Goal: Check status: Check status

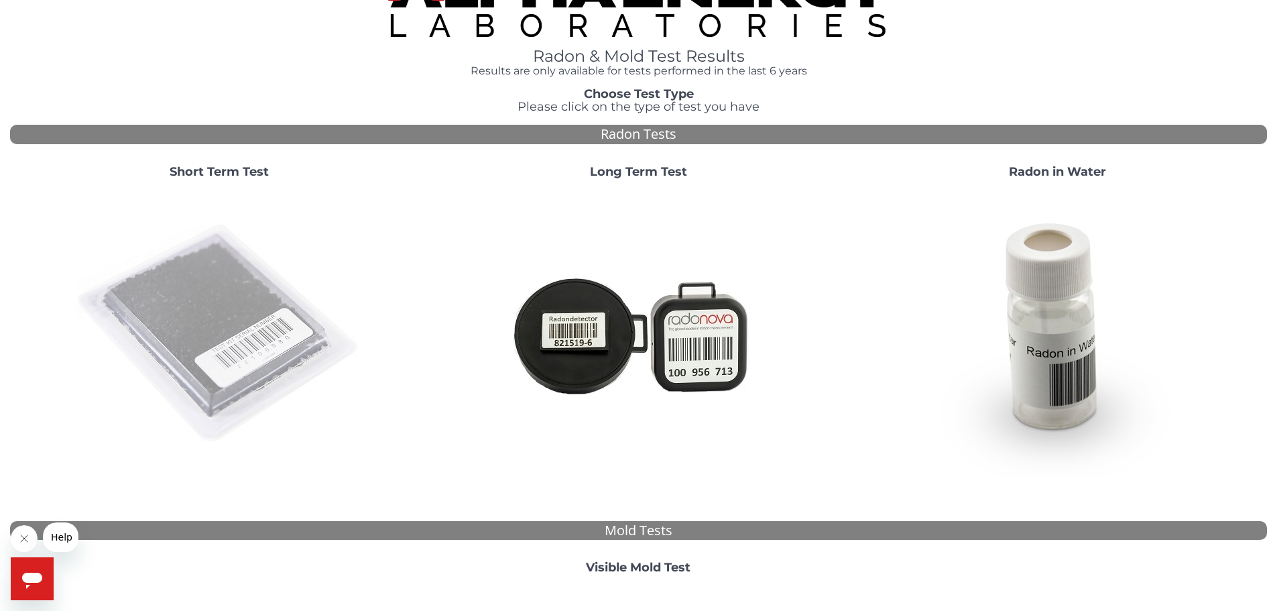
scroll to position [34, 0]
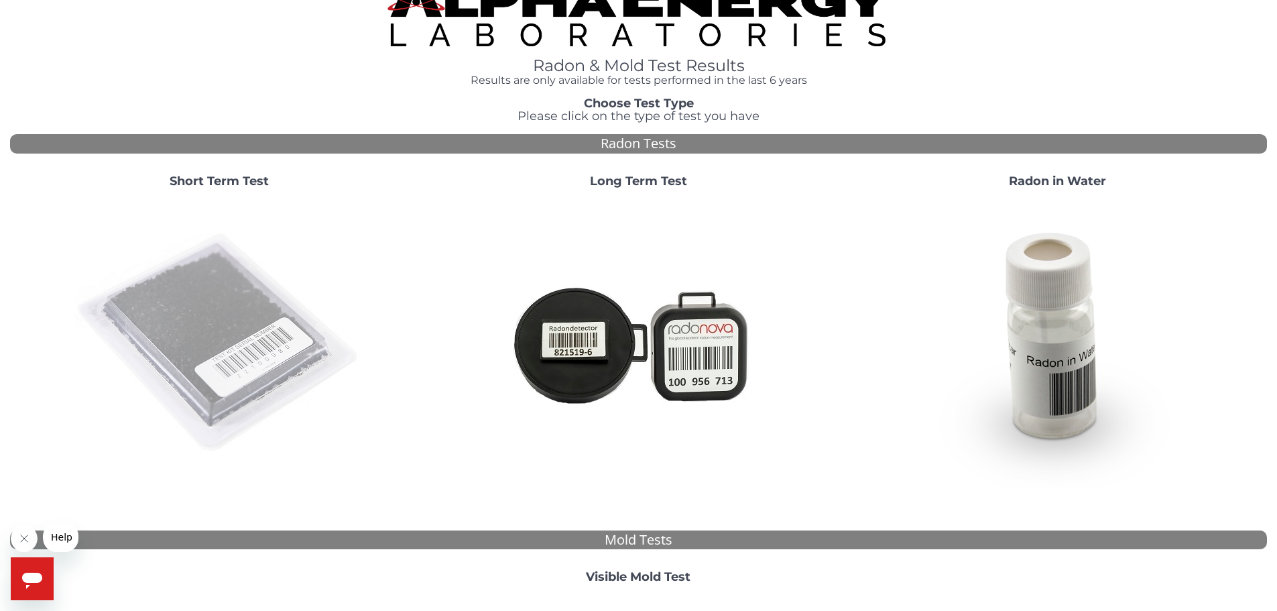
click at [206, 354] on img at bounding box center [219, 343] width 288 height 288
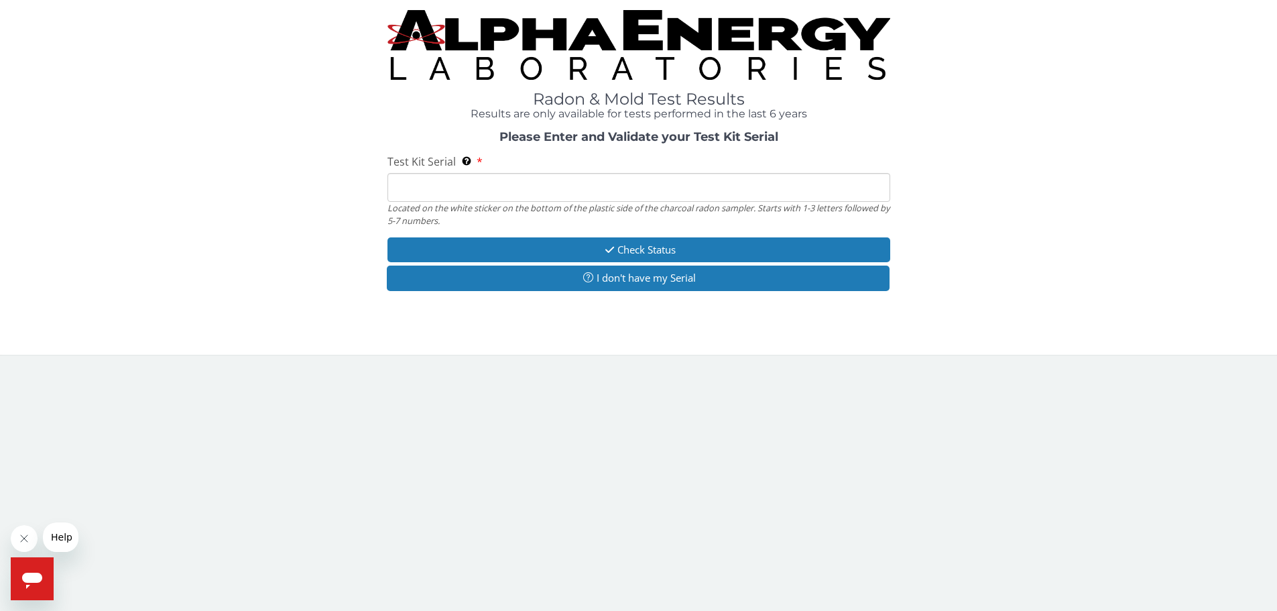
scroll to position [0, 0]
click at [405, 190] on input "Test Kit Serial Located on the white sticker on the bottom of the plastic side …" at bounding box center [643, 188] width 507 height 29
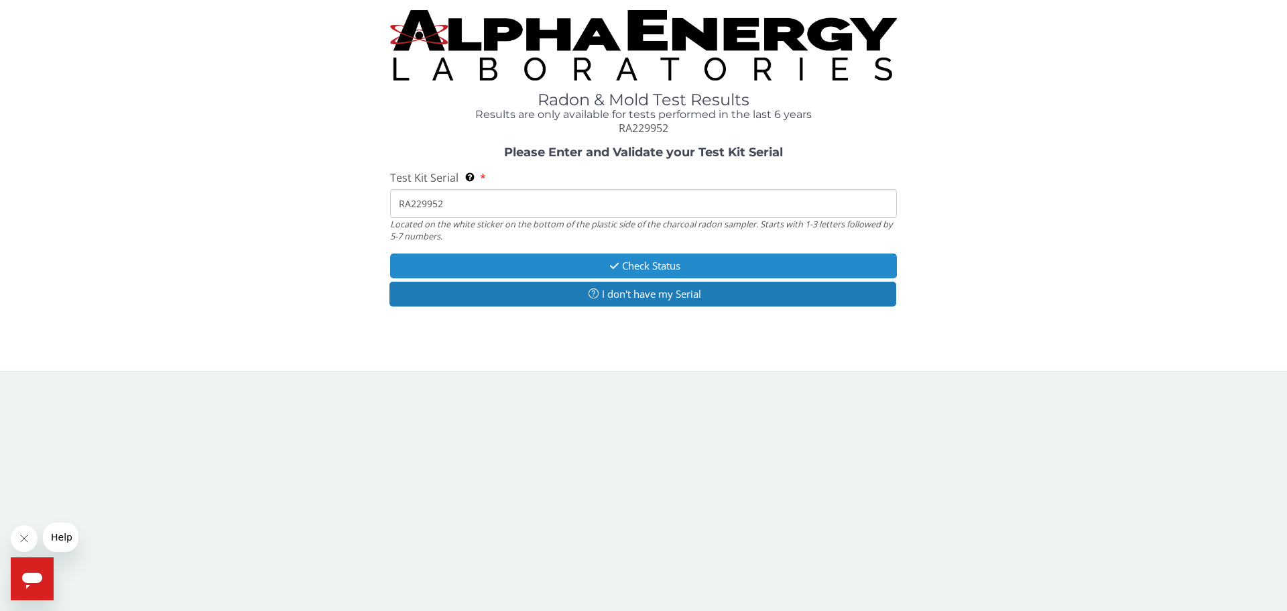
type input "RA229952"
click at [615, 263] on icon "button" at bounding box center [614, 266] width 15 height 10
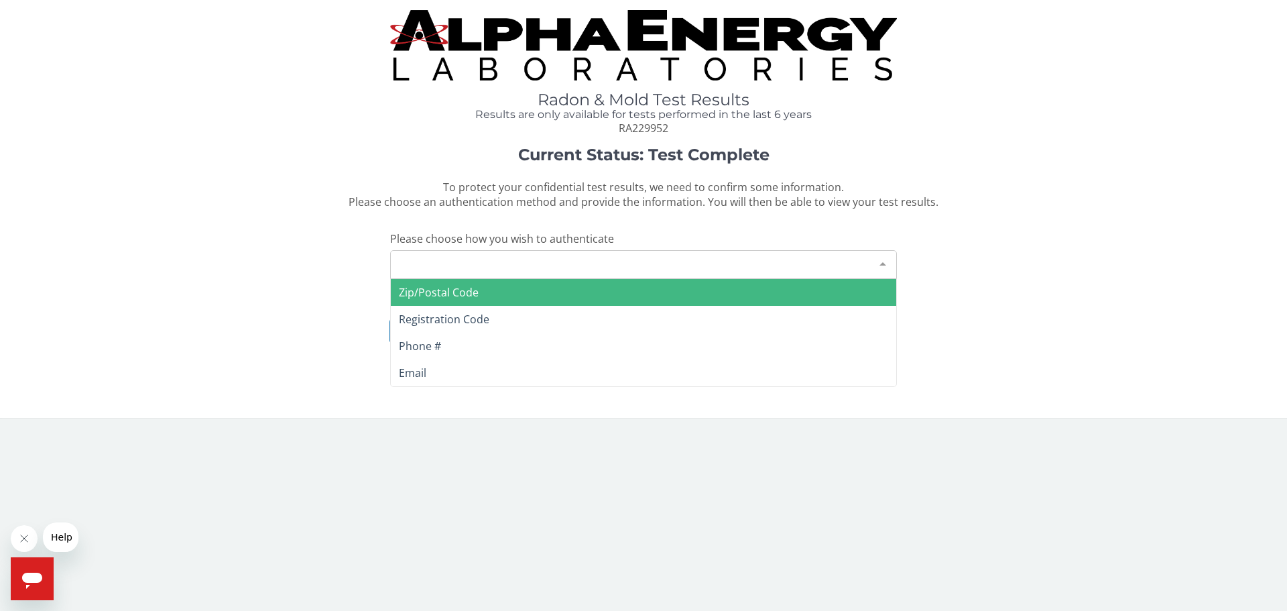
click at [590, 263] on div "Please make a selection" at bounding box center [643, 264] width 507 height 29
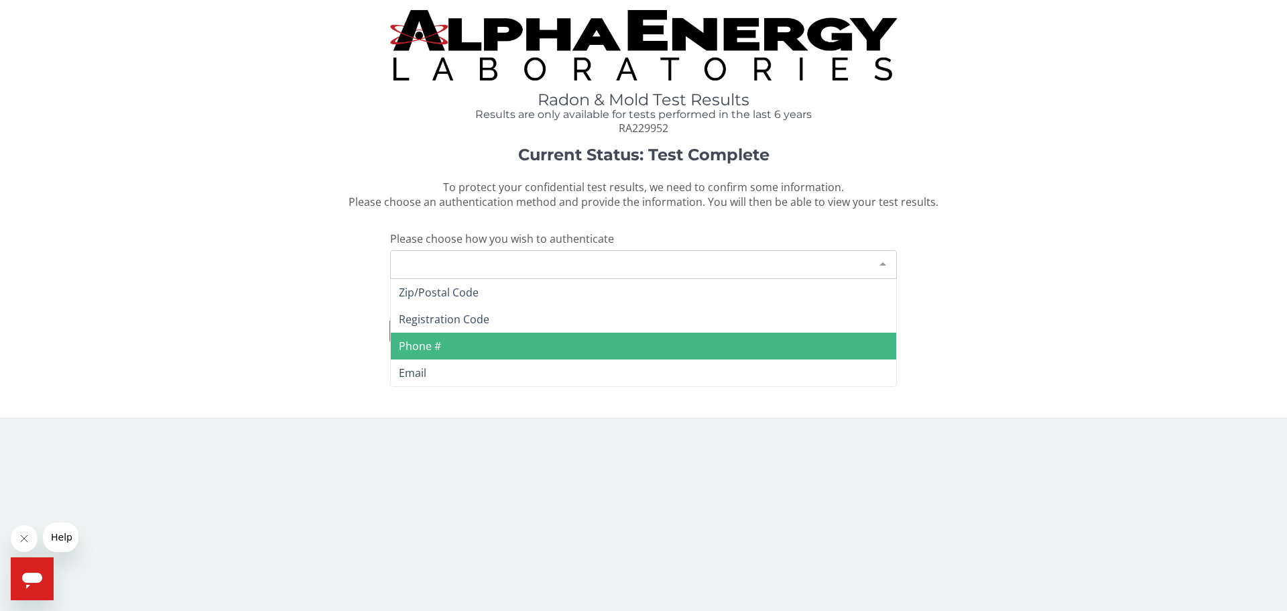
click at [420, 344] on span "Phone #" at bounding box center [420, 346] width 42 height 15
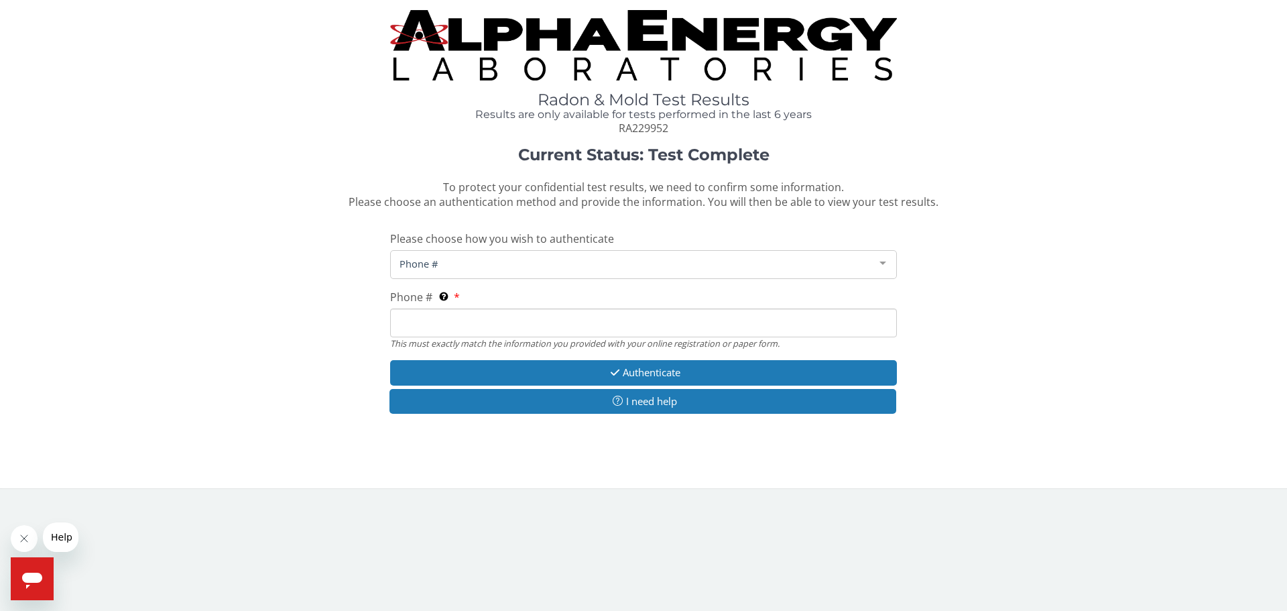
click at [414, 323] on input "Phone # This must exactly match the information you provided with your online r…" at bounding box center [643, 322] width 507 height 29
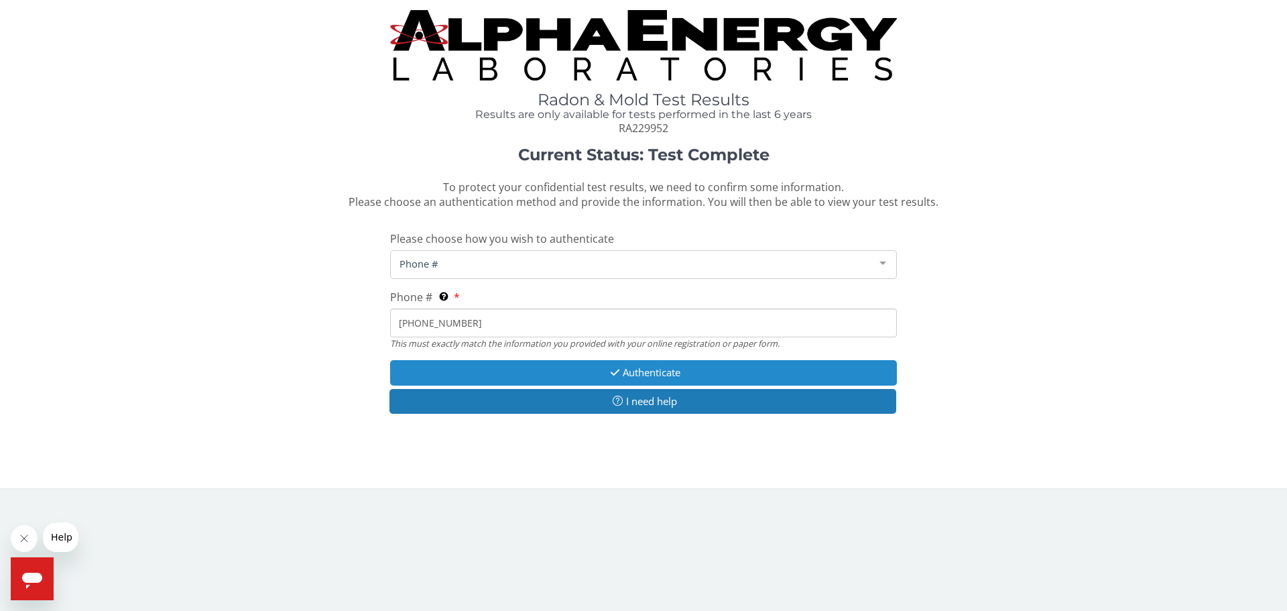
type input "[PHONE_NUMBER]"
click at [638, 371] on button "Authenticate" at bounding box center [643, 372] width 507 height 25
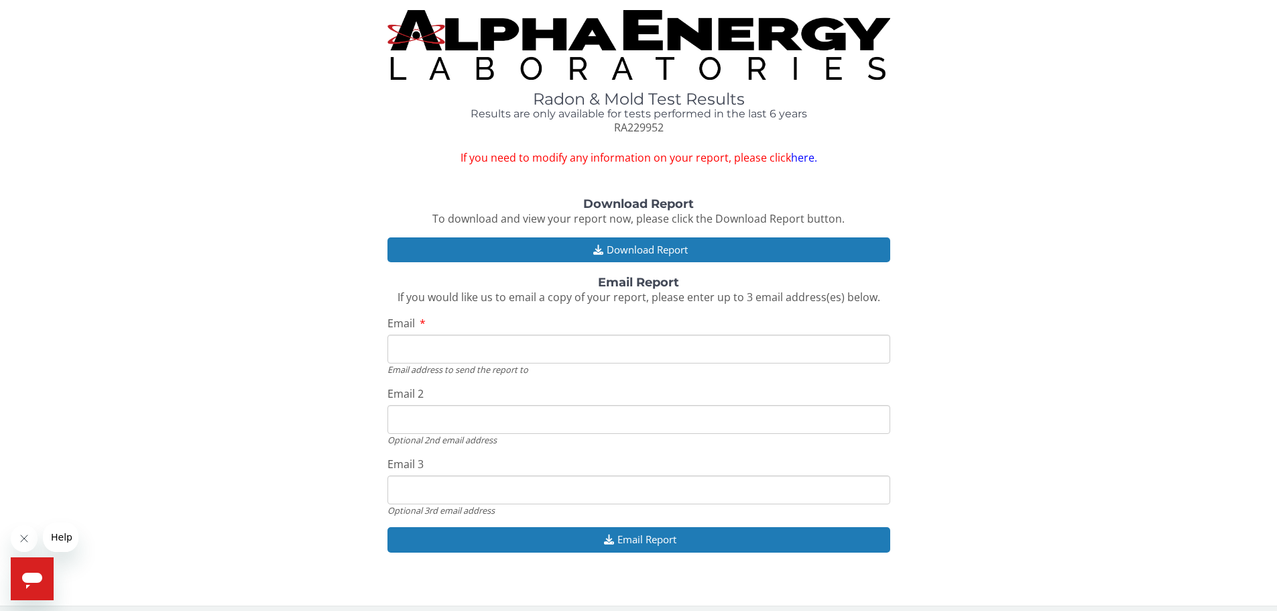
click at [410, 345] on input "Email" at bounding box center [639, 349] width 503 height 29
type input "[PERSON_NAME][EMAIL_ADDRESS][DOMAIN_NAME]"
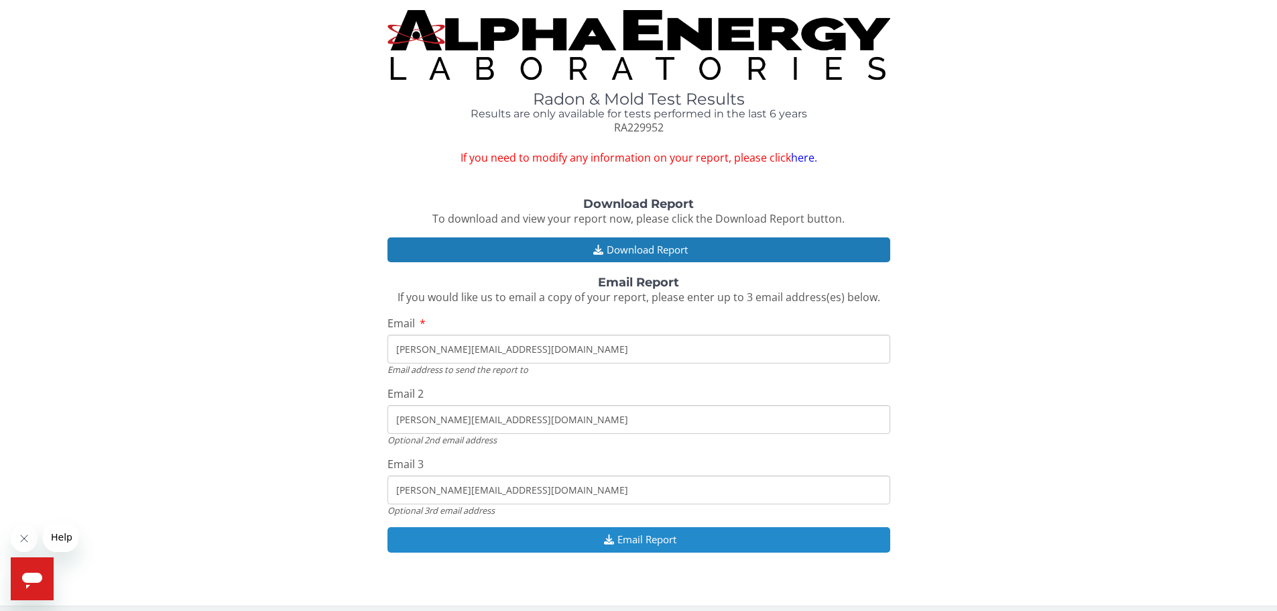
click at [609, 536] on icon "button" at bounding box center [609, 539] width 17 height 10
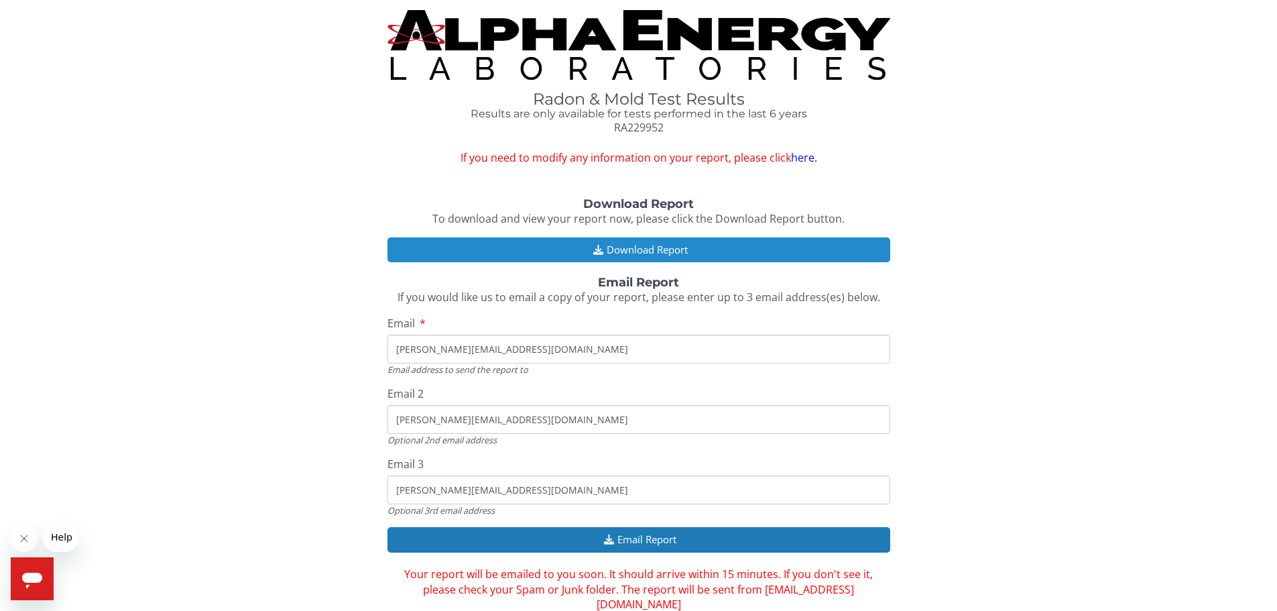
click at [607, 249] on button "Download Report" at bounding box center [639, 249] width 503 height 25
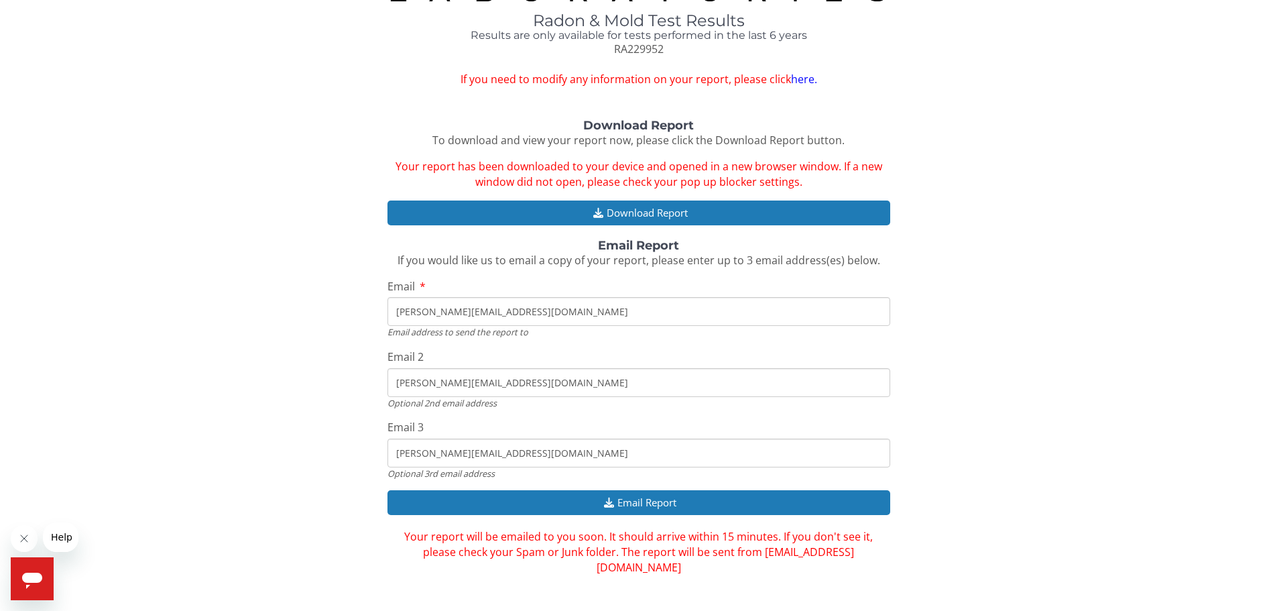
scroll to position [80, 0]
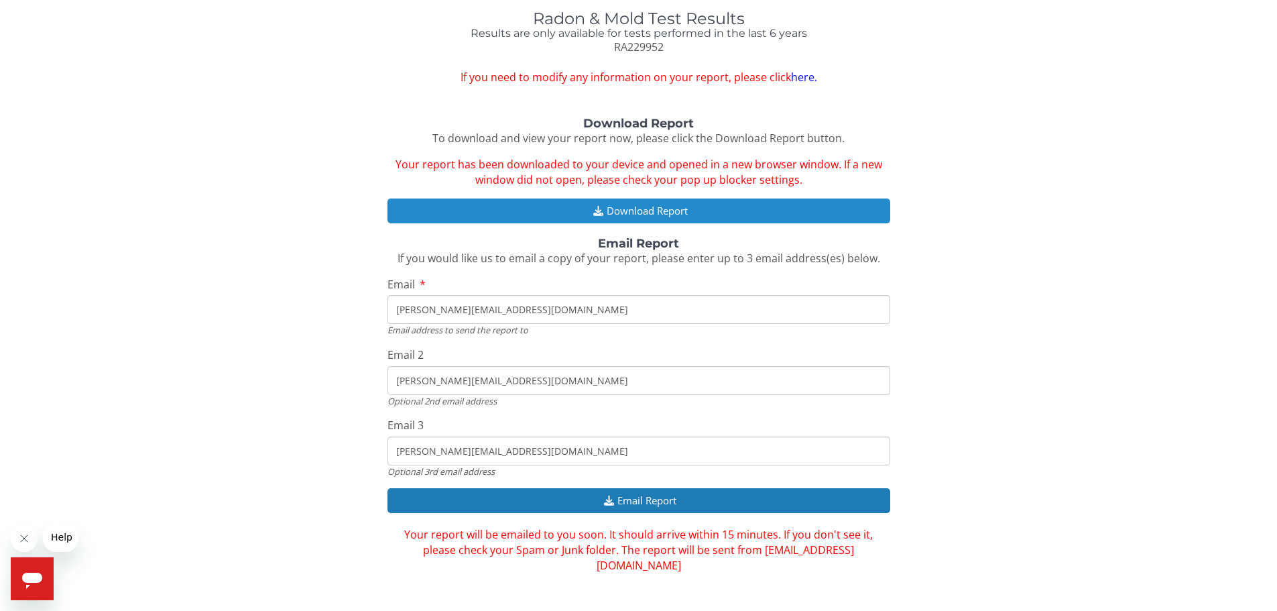
click at [642, 213] on button "Download Report" at bounding box center [639, 210] width 503 height 25
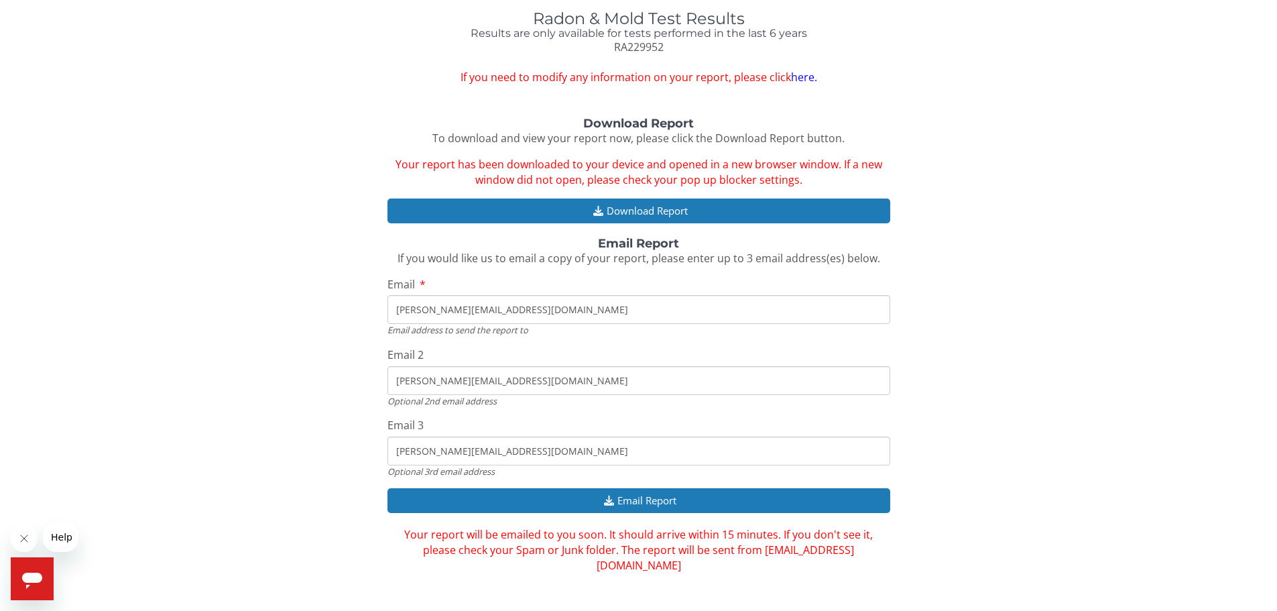
scroll to position [0, 0]
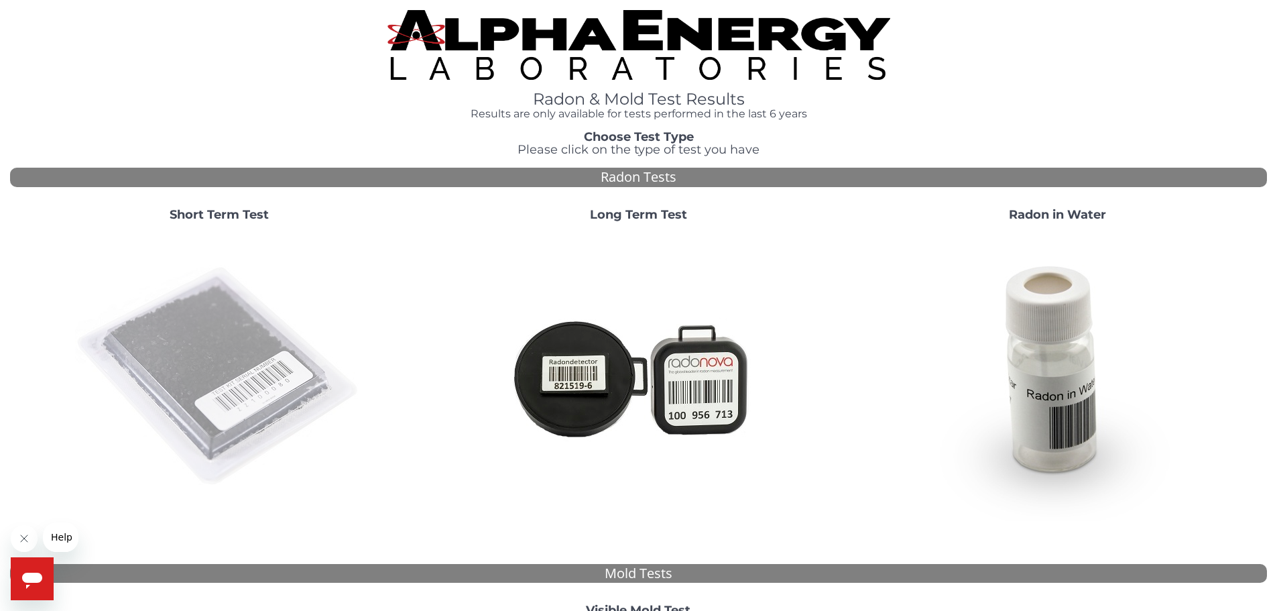
click at [215, 343] on img at bounding box center [219, 377] width 288 height 288
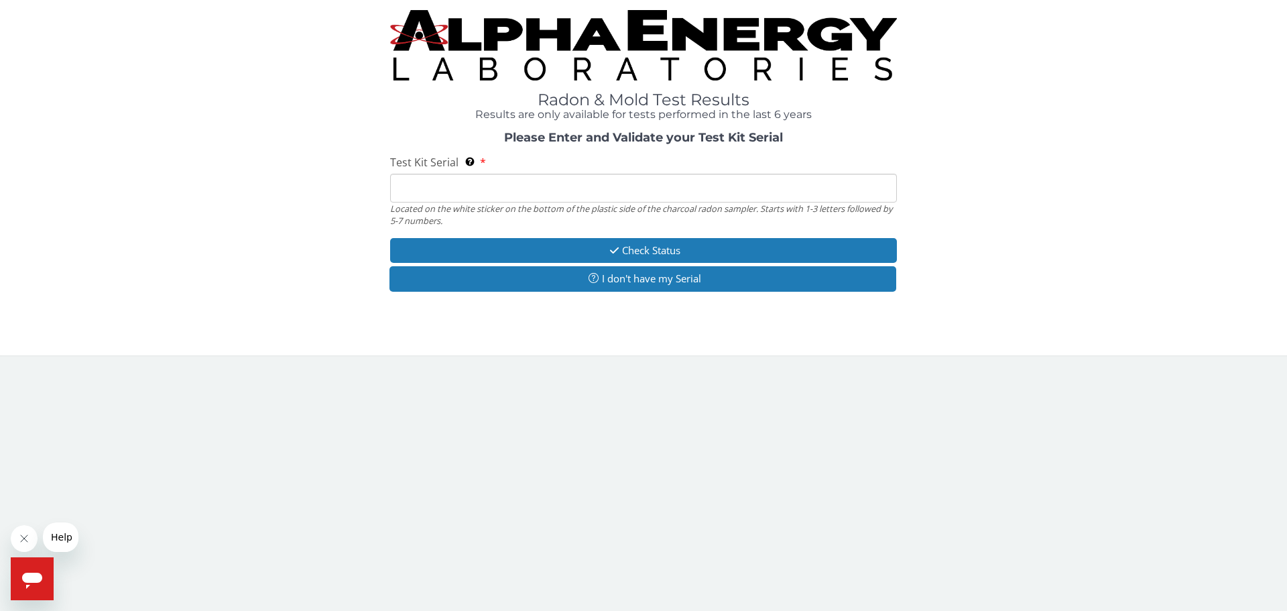
click at [406, 186] on input "Test Kit Serial Located on the white sticker on the bottom of the plastic side …" at bounding box center [643, 188] width 507 height 29
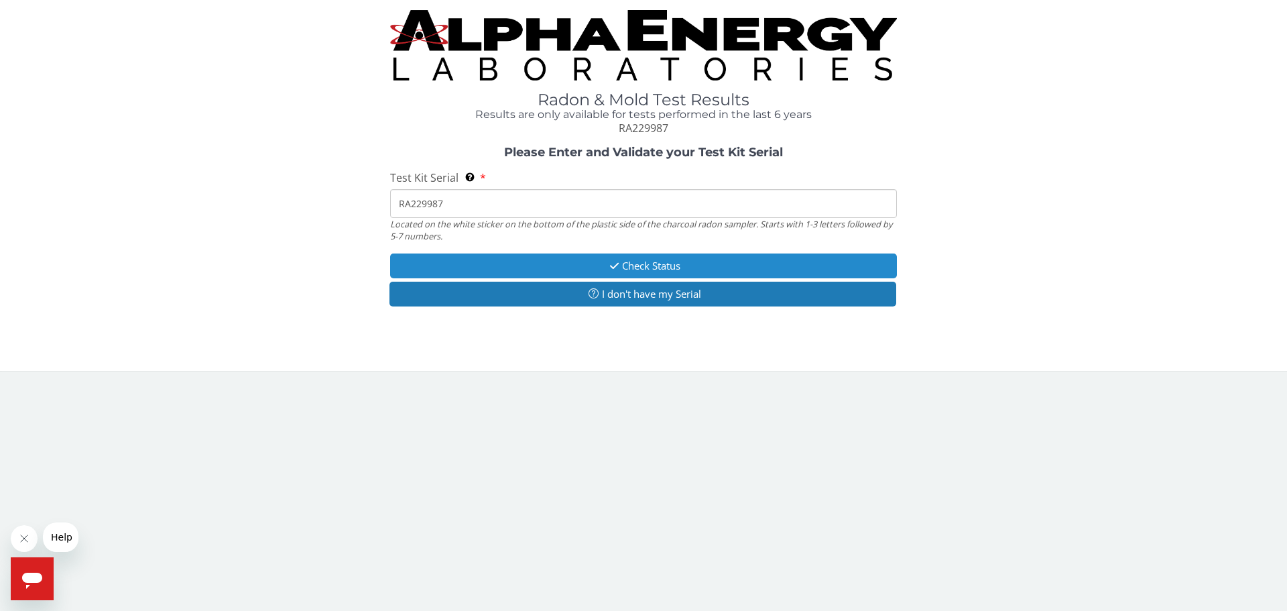
type input "RA229987"
click at [599, 265] on button "Check Status" at bounding box center [643, 265] width 507 height 25
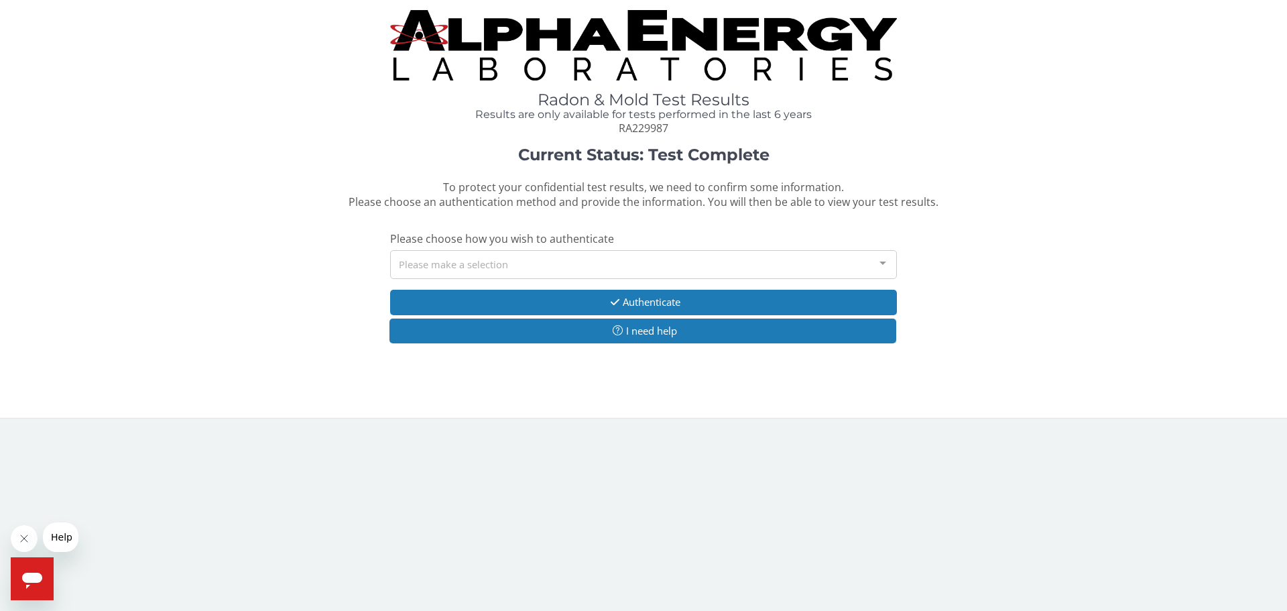
click at [451, 263] on div "Please make a selection" at bounding box center [643, 264] width 507 height 29
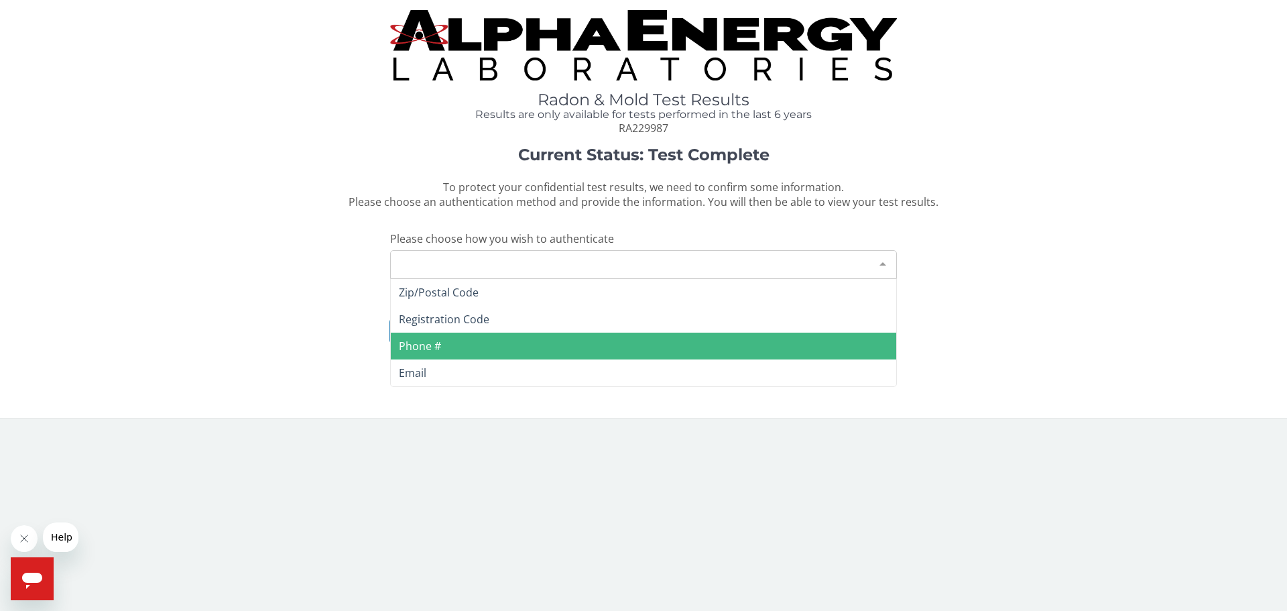
click at [418, 343] on span "Phone #" at bounding box center [420, 346] width 42 height 15
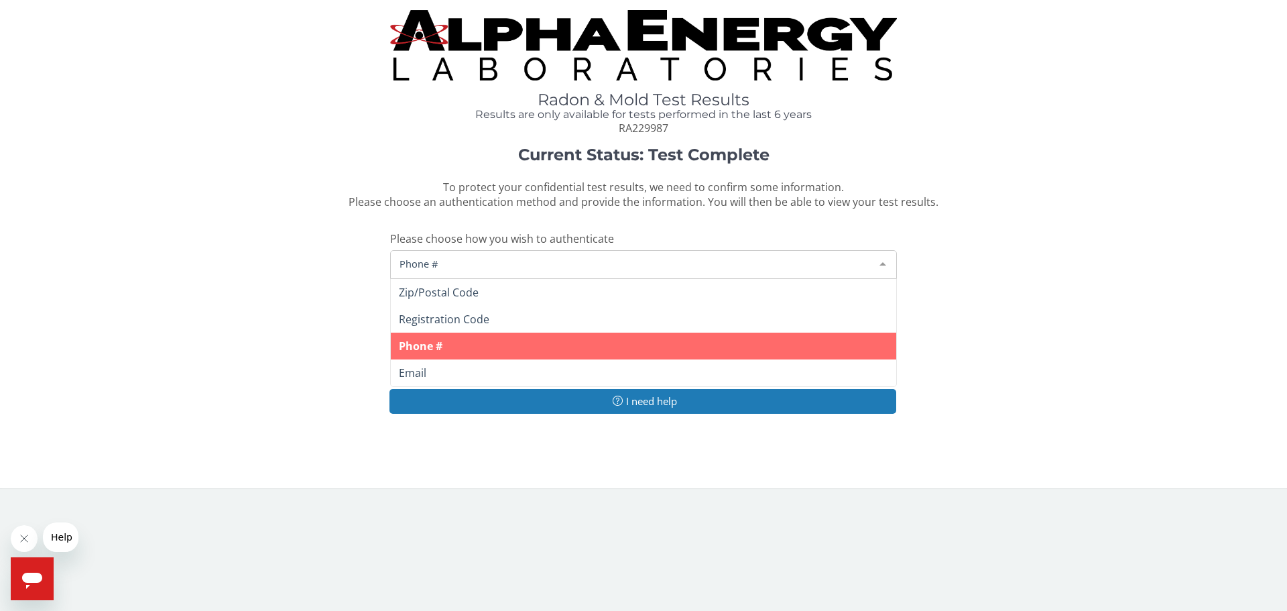
click at [430, 264] on span "Phone #" at bounding box center [632, 263] width 473 height 15
click at [466, 264] on span "Phone #" at bounding box center [632, 263] width 473 height 15
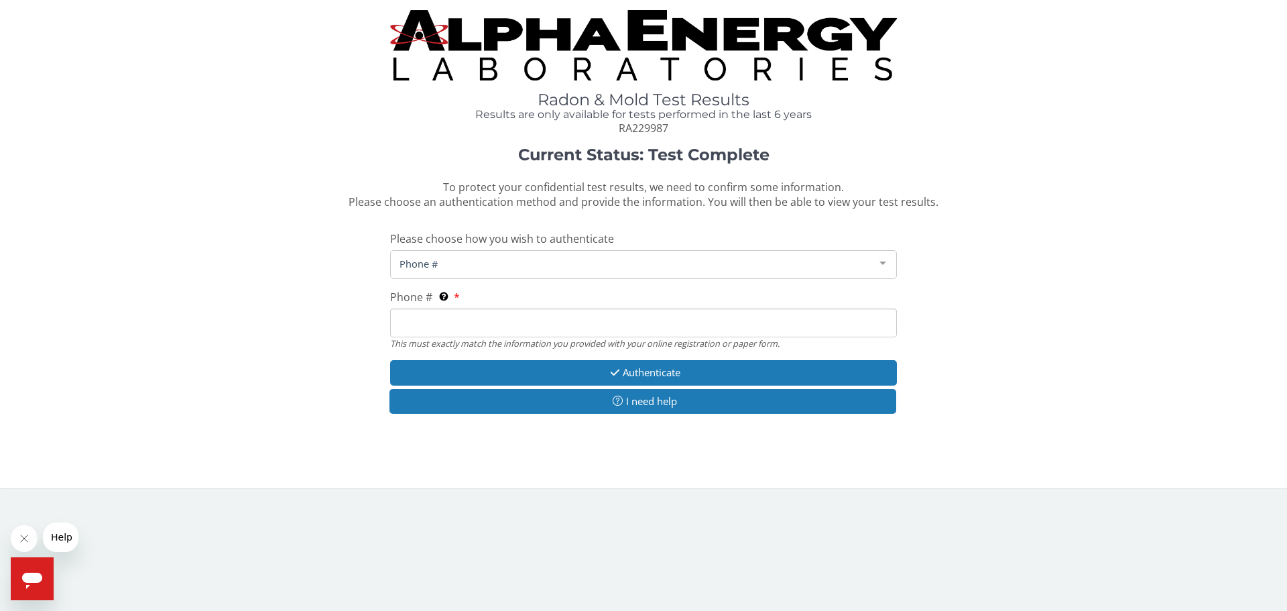
click at [429, 324] on input "Phone # This must exactly match the information you provided with your online r…" at bounding box center [643, 322] width 507 height 29
type input "[PHONE_NUMBER]"
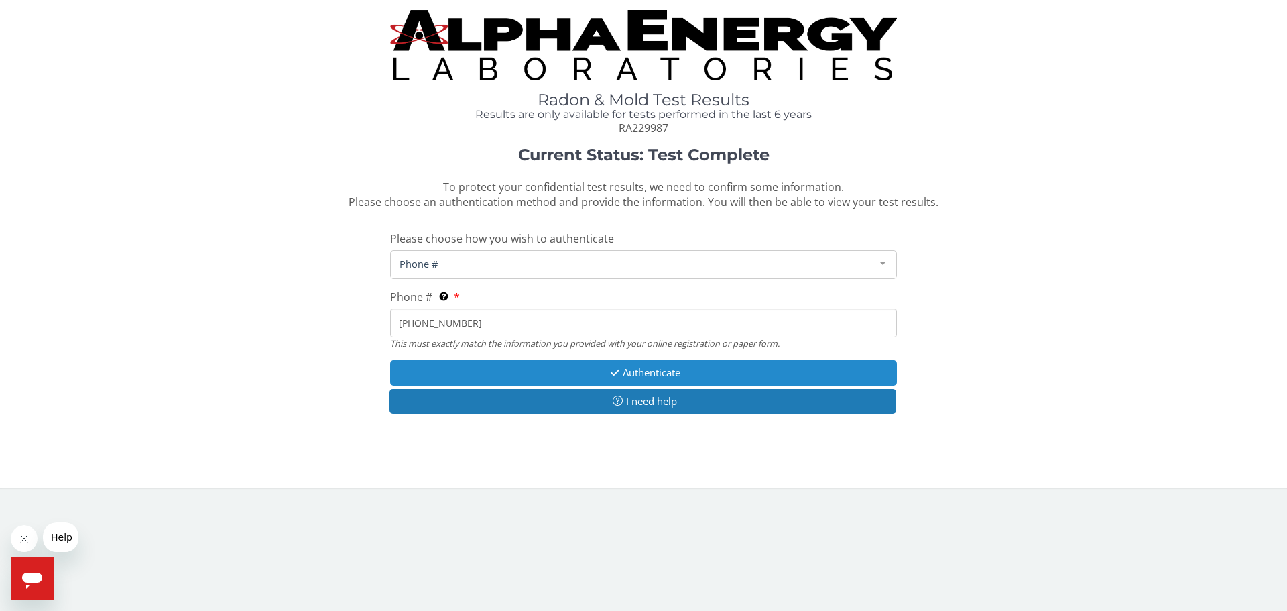
click at [628, 367] on button "Authenticate" at bounding box center [643, 372] width 507 height 25
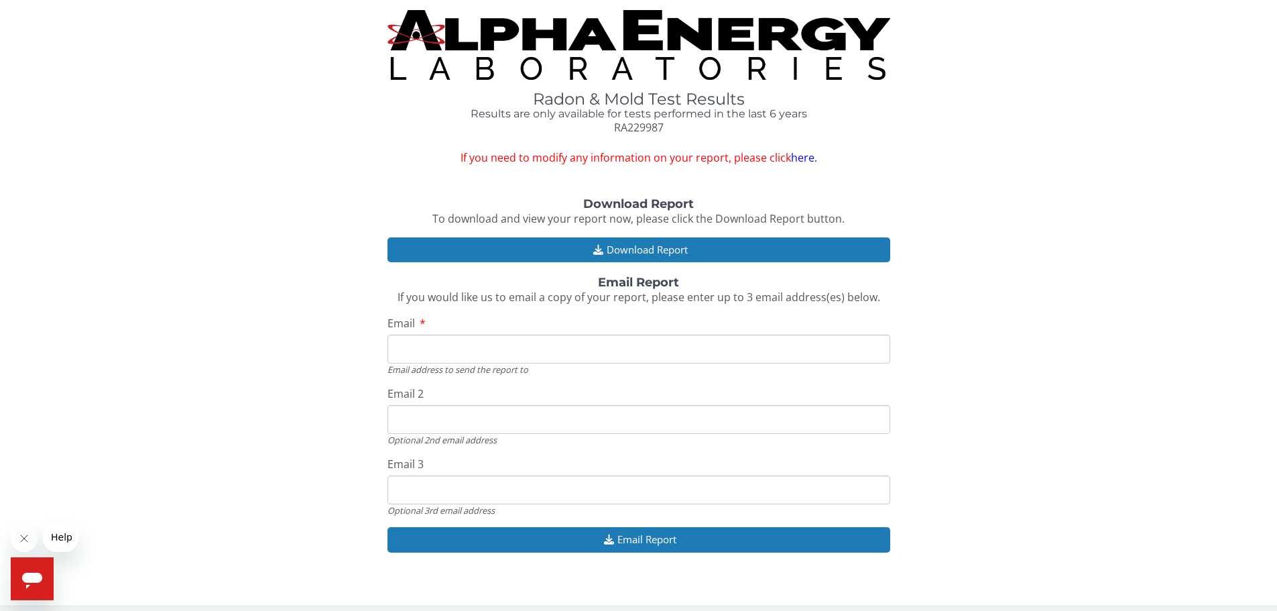
click at [434, 352] on input "Email" at bounding box center [639, 349] width 503 height 29
type input "[PERSON_NAME][EMAIL_ADDRESS][DOMAIN_NAME]"
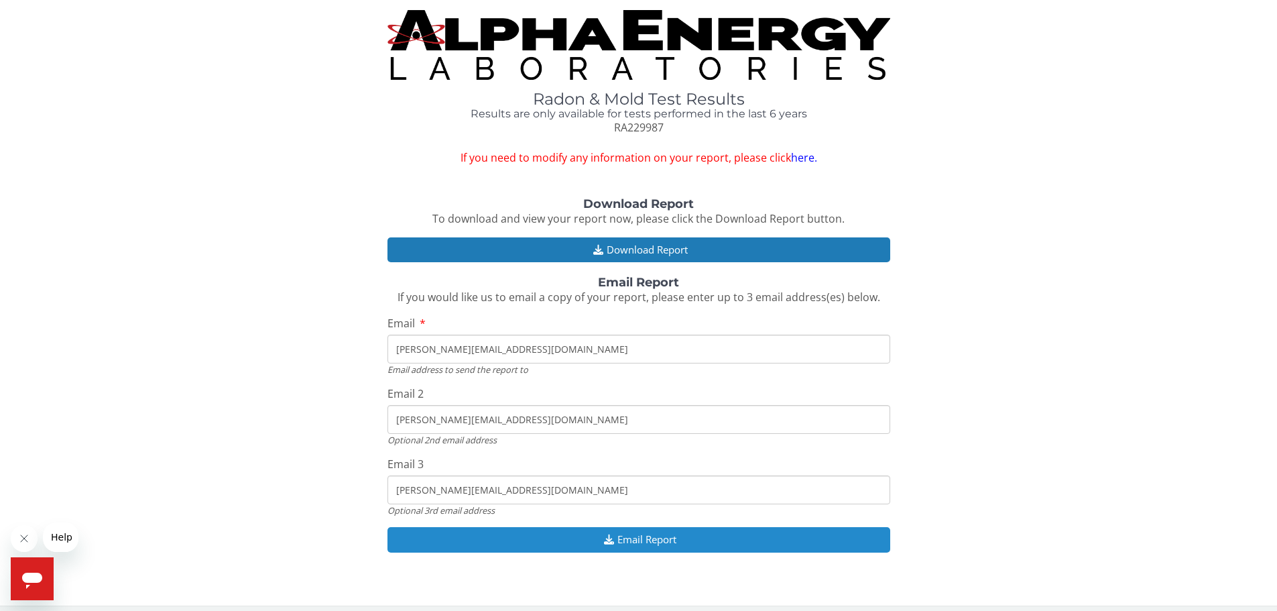
click at [627, 540] on button "Email Report" at bounding box center [639, 539] width 503 height 25
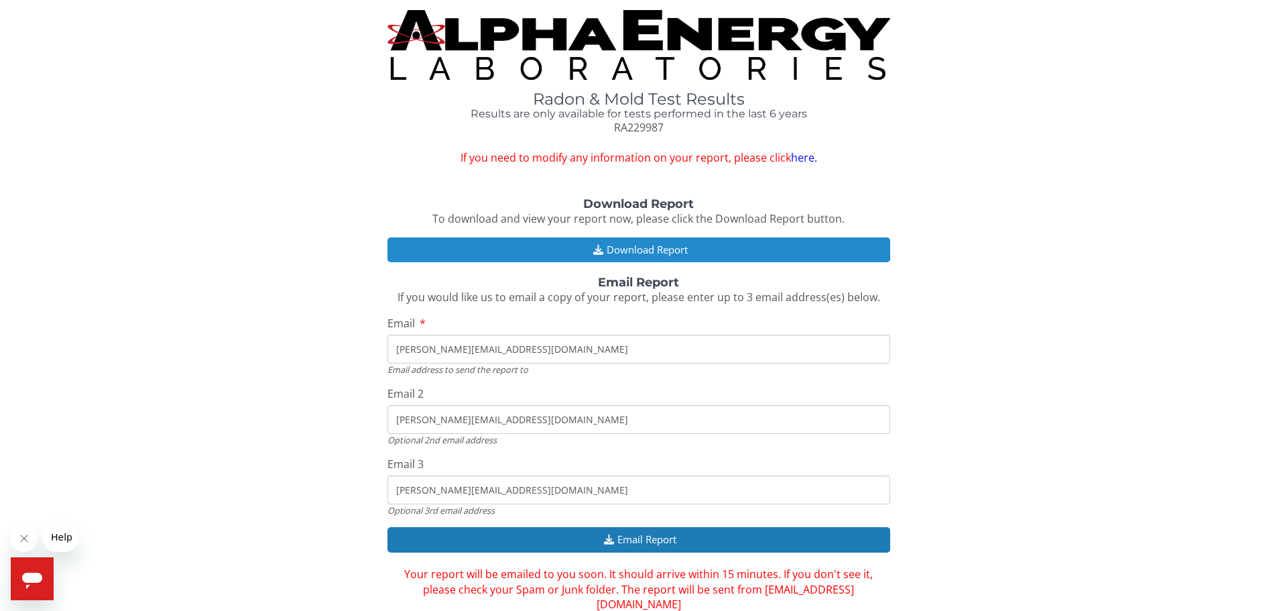
click at [632, 250] on button "Download Report" at bounding box center [639, 249] width 503 height 25
